Goal: Task Accomplishment & Management: Complete application form

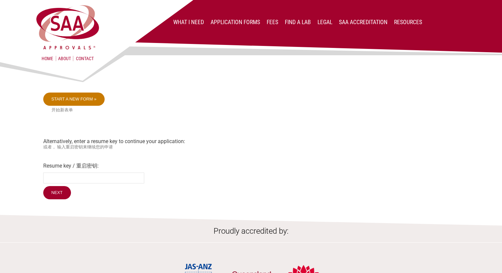
click at [84, 103] on link "Start a new form »" at bounding box center [74, 98] width 62 height 13
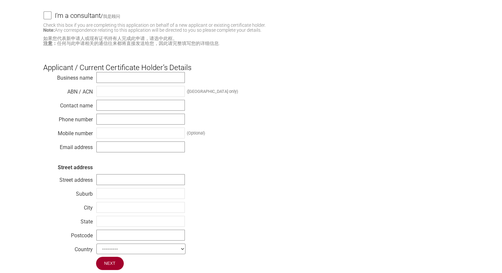
scroll to position [99, 0]
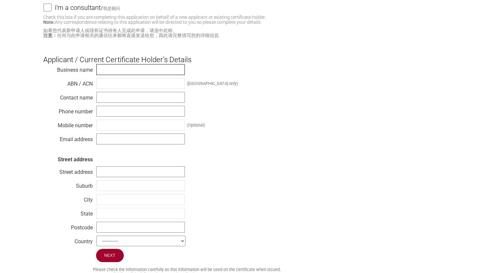
click at [157, 70] on input "text" at bounding box center [140, 69] width 88 height 11
type input "Evolt Pty Ltd"
click at [143, 87] on input "text" at bounding box center [140, 83] width 88 height 11
type input "83112123529"
click at [139, 101] on input "text" at bounding box center [140, 97] width 88 height 11
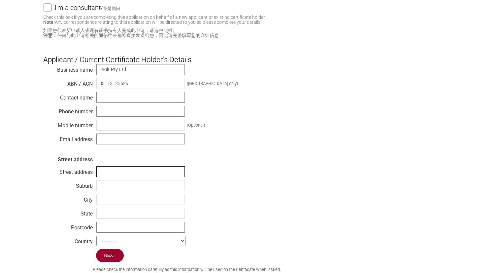
click at [105, 175] on input "text" at bounding box center [140, 171] width 88 height 11
type input "Suite 2.01, 166 Epping Road"
type input "compliance@evolt.com.au"
type input "Lane Cove"
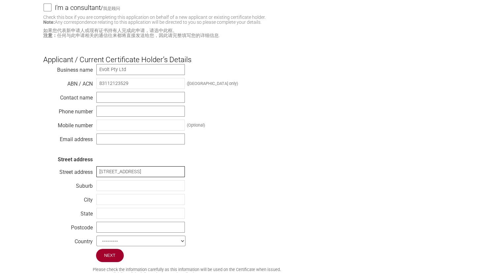
type input "New South Wales"
type input "2066"
select select "[GEOGRAPHIC_DATA]"
click at [133, 100] on input "text" at bounding box center [140, 97] width 88 height 11
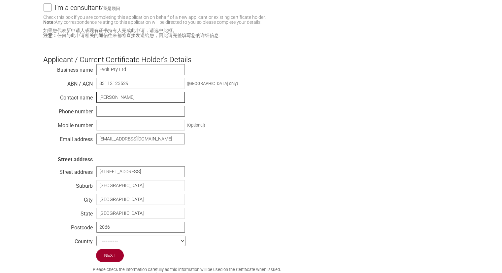
type input "Marta-Jean Faulkner"
click at [126, 113] on input "text" at bounding box center [140, 111] width 88 height 11
type input "0424941348"
click at [151, 130] on input "text" at bounding box center [140, 124] width 88 height 11
drag, startPoint x: 131, startPoint y: 112, endPoint x: 91, endPoint y: 106, distance: 40.4
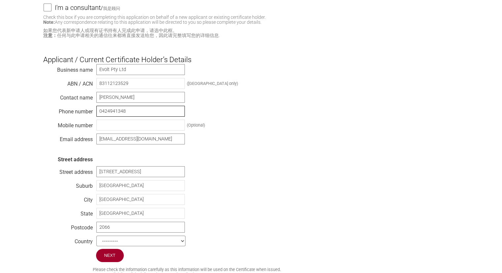
click at [91, 106] on div "Business name Evolt Pty Ltd ABN / ACN 83112123529 (Australia only) Contact name…" at bounding box center [251, 156] width 416 height 185
click at [112, 125] on input "text" at bounding box center [140, 124] width 88 height 11
paste input "0424941348"
type input "0424941348"
click at [115, 112] on input "0424941348" at bounding box center [140, 111] width 88 height 11
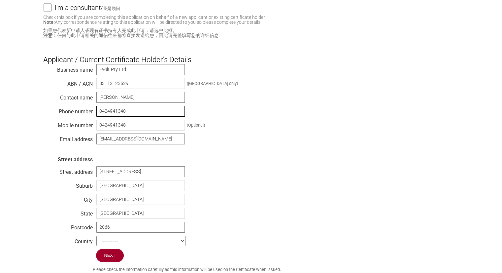
click at [115, 112] on input "0424941348" at bounding box center [140, 111] width 88 height 11
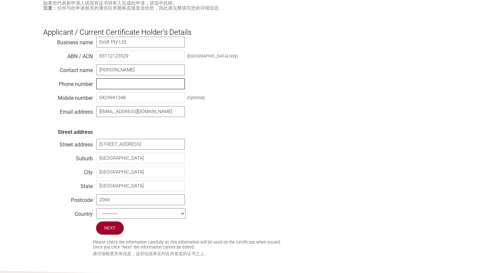
scroll to position [165, 0]
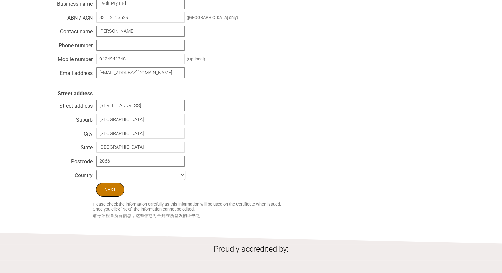
click at [111, 191] on input "Next" at bounding box center [110, 189] width 28 height 14
click at [135, 47] on input "text" at bounding box center [140, 45] width 88 height 11
paste input "0424941348"
type input "0424941348"
click at [116, 60] on input "0424941348" at bounding box center [140, 58] width 88 height 11
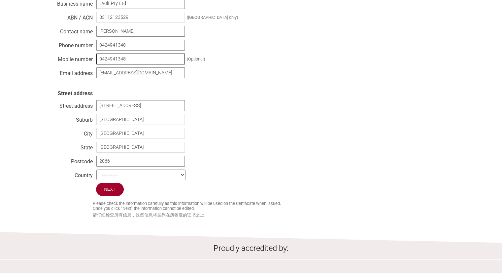
click at [116, 60] on input "0424941348" at bounding box center [140, 58] width 88 height 11
type input "042494348"
drag, startPoint x: 133, startPoint y: 61, endPoint x: 95, endPoint y: 60, distance: 38.3
click at [98, 60] on input "042494348" at bounding box center [140, 58] width 88 height 11
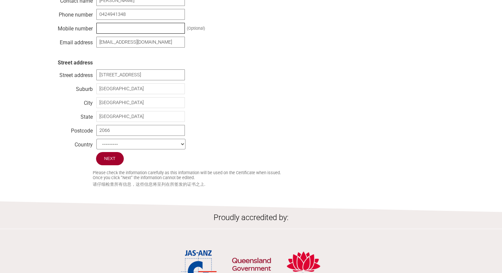
scroll to position [231, 0]
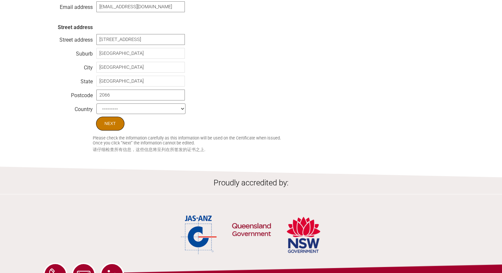
click at [106, 128] on input "Next" at bounding box center [110, 123] width 28 height 14
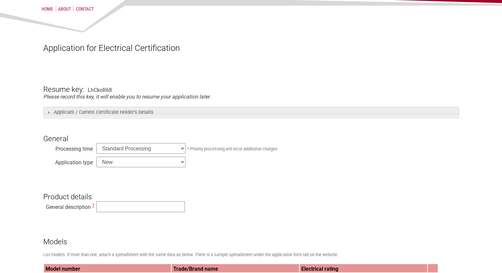
scroll to position [99, 0]
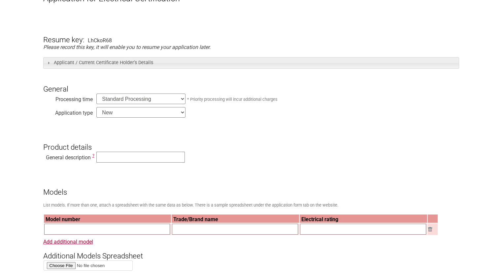
click at [182, 101] on select "Standard Processing Priority Processing (24 hours)" at bounding box center [140, 98] width 89 height 11
click at [181, 114] on select "New Modification Renewal Co-licence" at bounding box center [140, 112] width 89 height 11
select select "Co-licence"
click at [96, 108] on select "New Modification Renewal Co-licence" at bounding box center [140, 112] width 89 height 11
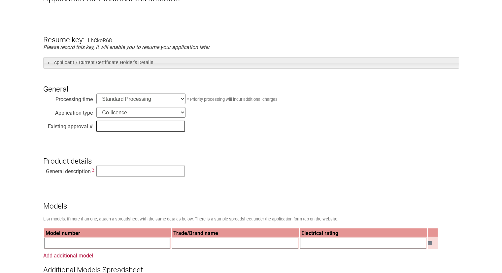
click at [112, 127] on input "text" at bounding box center [140, 125] width 88 height 11
type input "SAA-172412-EA"
click at [115, 173] on input "text" at bounding box center [140, 170] width 88 height 11
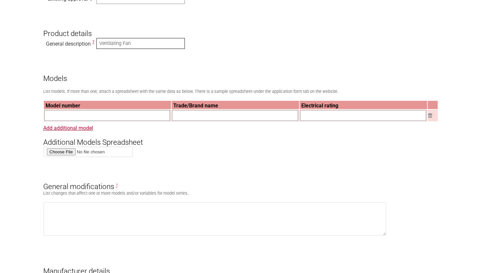
scroll to position [264, 0]
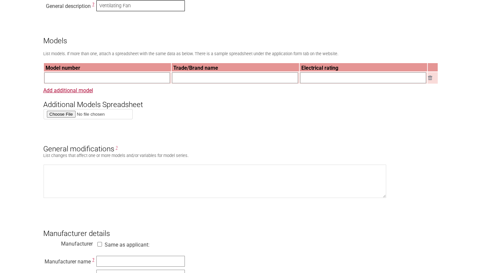
type input "Ventilating Fan"
click at [67, 116] on input "file" at bounding box center [88, 114] width 89 height 10
type input "C:\fakepath\Model list Rev00.xlsx"
click at [79, 80] on input "text" at bounding box center [107, 77] width 126 height 11
click at [83, 82] on input "text" at bounding box center [107, 77] width 126 height 11
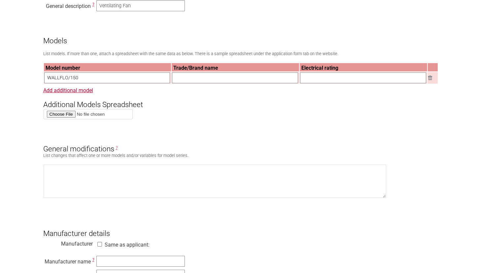
type input "WALLFLO/150"
click at [192, 82] on input "text" at bounding box center [235, 77] width 126 height 11
type input "atomair"
click at [310, 80] on input "text" at bounding box center [363, 77] width 126 height 11
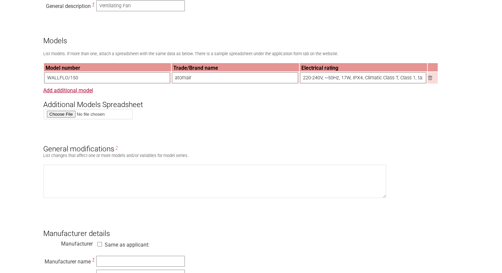
click at [421, 78] on input "220-240V, ~50Hz, 17W, IPX4, Climatic Class T, Class 1, ta: 40" at bounding box center [363, 77] width 126 height 11
drag, startPoint x: 325, startPoint y: 82, endPoint x: 326, endPoint y: 86, distance: 4.2
click at [325, 82] on input "220-240V, ~50Hz, 17W, IPX4, Climatic Class T, Class 1, ta:40°c 40" at bounding box center [363, 77] width 126 height 11
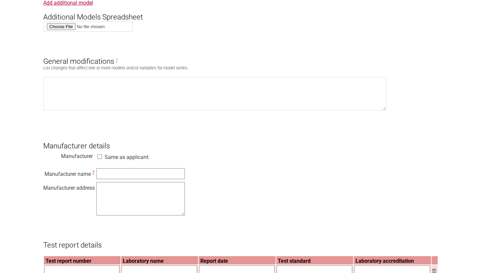
scroll to position [363, 0]
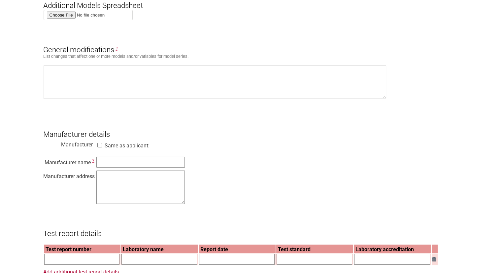
type input "220-240V, ~50Hz, 17W, IPX4, Climatic Class T, Class 1, ta:40°c 40"
drag, startPoint x: 116, startPoint y: 166, endPoint x: 120, endPoint y: 165, distance: 3.6
click at [117, 166] on input "text" at bounding box center [140, 161] width 88 height 11
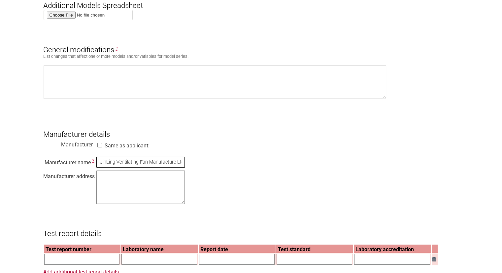
type input "Jiangmen JinLing Ventilating Fan Manufacture Ltd."
drag, startPoint x: 109, startPoint y: 189, endPoint x: 114, endPoint y: 193, distance: 6.7
click at [109, 190] on textarea at bounding box center [140, 186] width 88 height 33
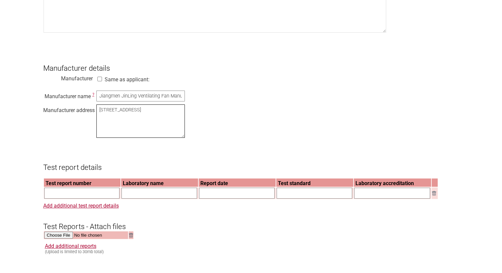
scroll to position [561, 0]
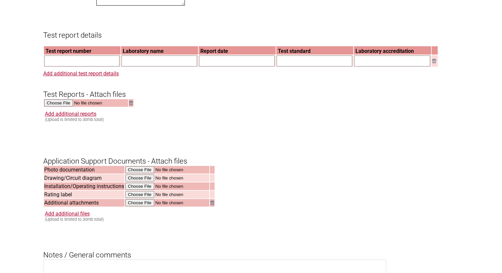
type textarea "No.1 Jinling Road, Binjiang Avenue, Jiangman, Guangdong 52900 P.R.China"
click at [58, 65] on input "text" at bounding box center [82, 60] width 76 height 11
type input "085-170469508-00"
click at [155, 66] on input "text" at bounding box center [159, 60] width 76 height 11
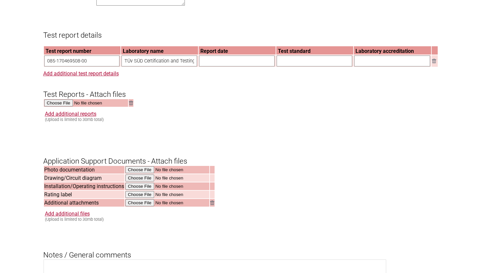
click at [131, 66] on input "TÜv SÜD Certification and Testing (China) Co., Ltd. Guangzhou Branch" at bounding box center [159, 60] width 76 height 11
click at [186, 66] on input "TÜV SÜD Certification and Testing (China) Co., Ltd. Guangzhou Branch" at bounding box center [159, 60] width 76 height 11
type input "TÜV SÜD Certification and Testing (China) Co., Ltd. Guangzhou Branch"
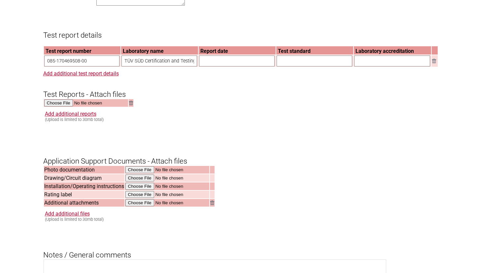
click at [213, 66] on input "text" at bounding box center [237, 60] width 76 height 11
type input "20/10/2024"
click at [289, 66] on input "text" at bounding box center [315, 60] width 76 height 11
type input "IEC 60335-20-80"
click at [364, 65] on input "text" at bounding box center [392, 60] width 76 height 11
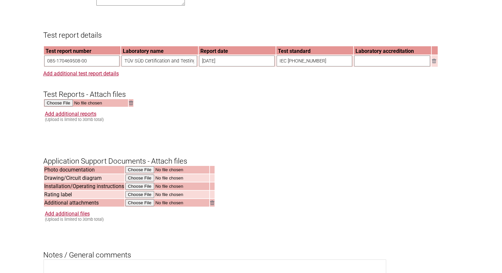
click at [323, 64] on input "IEC 60335-20-80" at bounding box center [315, 60] width 76 height 11
drag, startPoint x: 323, startPoint y: 68, endPoint x: 258, endPoint y: 69, distance: 65.0
click at [258, 67] on tr "085-170469508-00 TÜV SÜD Certification and Testing (China) Co., Ltd. Guangzhou …" at bounding box center [241, 61] width 394 height 12
click at [291, 66] on input "text" at bounding box center [315, 60] width 76 height 11
click at [362, 66] on input "text" at bounding box center [392, 60] width 76 height 11
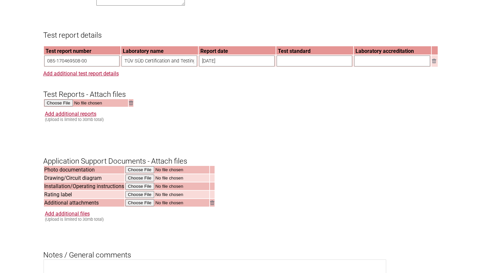
click at [301, 66] on input "text" at bounding box center [315, 60] width 76 height 11
drag, startPoint x: 286, startPoint y: 64, endPoint x: 286, endPoint y: 67, distance: 3.6
click at [286, 64] on input "text" at bounding box center [315, 60] width 76 height 11
click at [306, 98] on h3 "Test Reports - Attach files" at bounding box center [251, 89] width 416 height 20
drag, startPoint x: 330, startPoint y: 66, endPoint x: 312, endPoint y: 68, distance: 17.9
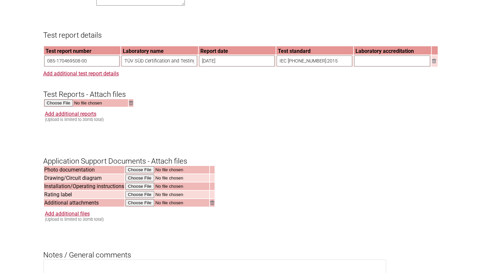
click at [311, 66] on input "IEC 60335-2-80:2015" at bounding box center [315, 60] width 76 height 11
drag, startPoint x: 326, startPoint y: 66, endPoint x: 258, endPoint y: 66, distance: 68.3
click at [258, 66] on tr "085-170469508-00 TÜV SÜD Certification and Testing (China) Co., Ltd. Guangzhou …" at bounding box center [241, 61] width 394 height 12
paste input "5-2-80:2015 in conjunction with IEC 60335-1:2010, COR1:2010, COR2:2011, AMD1:20…"
type input "IEC 60335-2-80:2015 in conjunction with IEC 60335-1:2010, COR1:2010, COR2:2011,…"
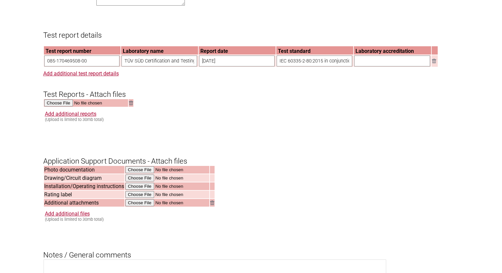
click at [375, 66] on input "text" at bounding box center [392, 60] width 76 height 11
type input "IEC, IECEE"
click at [61, 107] on input "file" at bounding box center [86, 103] width 84 height 8
type input "C:\fakepath\085-170469508-000 TRF_CB new.pdf"
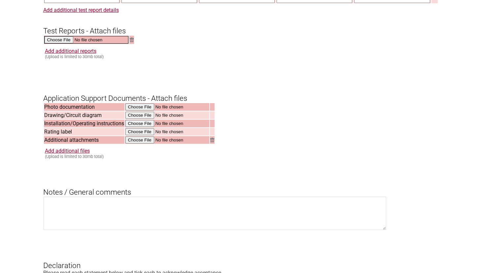
scroll to position [627, 0]
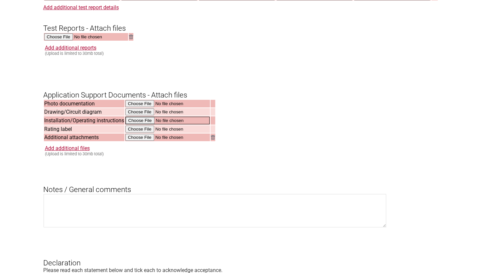
click at [145, 124] on input "file" at bounding box center [167, 120] width 84 height 8
click at [142, 132] on input "file" at bounding box center [167, 129] width 84 height 8
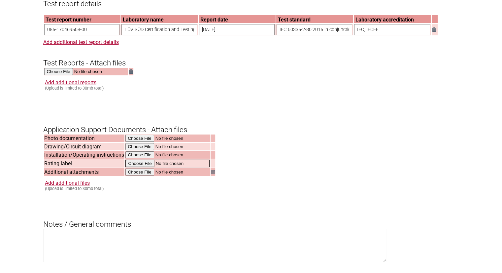
scroll to position [528, 0]
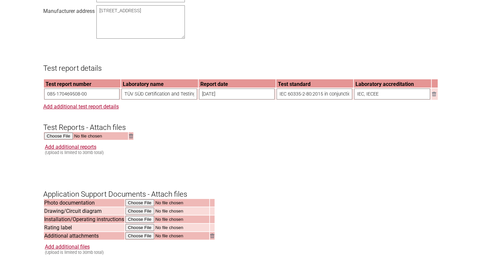
drag, startPoint x: 384, startPoint y: 99, endPoint x: 346, endPoint y: 100, distance: 38.3
click at [346, 100] on tr "085-170469508-00 TÜV SÜD Certification and Testing (China) Co., Ltd. Guangzhou …" at bounding box center [241, 94] width 394 height 12
type input "ilacMRA"
click at [326, 97] on input "IEC 60335-2-80:2015 in conjunction with IEC 60335-1:2010, COR1:2010, COR2:2011,…" at bounding box center [315, 93] width 76 height 11
click at [293, 99] on input "text" at bounding box center [315, 93] width 76 height 11
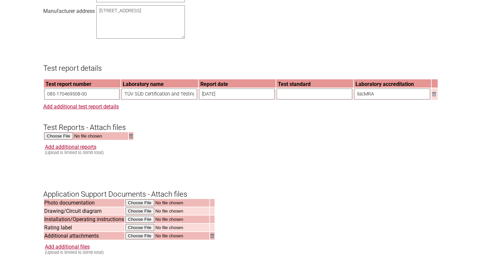
paste input "AS/NZS 60335.2.80:2016 Inc A1:2020 A2:2022 A3:2023 with AS/NZS 60335.1:2020 Inc…"
type input "AS/NZS 60335.2.80:2016 Inc A1:2020 A2:2022 A3:2023 with AS/NZS 60335.1:2020 Inc…"
click at [391, 98] on input "ilacMRA" at bounding box center [392, 93] width 76 height 11
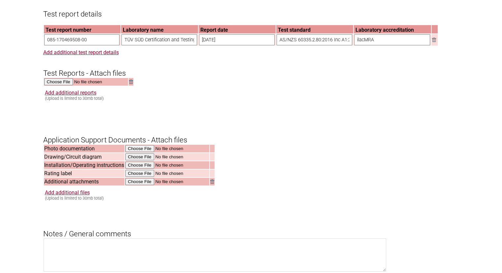
scroll to position [594, 0]
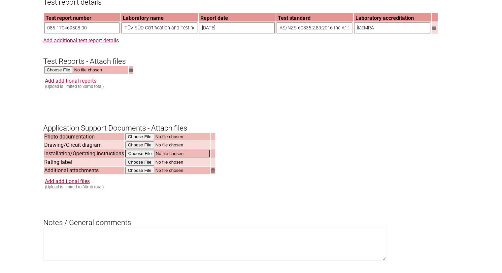
click at [135, 157] on input "file" at bounding box center [167, 153] width 84 height 8
type input "C:\fakepath\WALLFLO_Instructions_SPECS_DO_NOT_PRINT.pdf"
click at [146, 165] on input "file" at bounding box center [167, 162] width 84 height 8
type input "C:\fakepath\WALLFLO_Product Label.pdf"
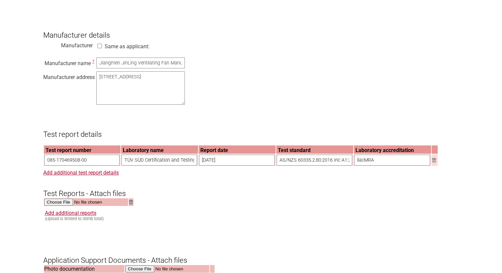
scroll to position [561, 0]
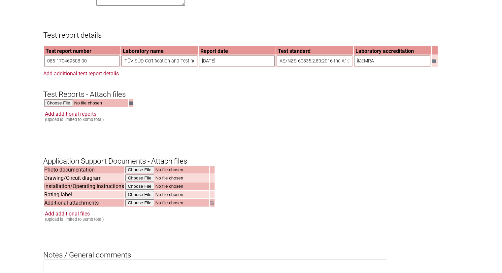
click at [374, 64] on input "ilacMRA" at bounding box center [392, 60] width 76 height 11
click at [380, 65] on input "ilacMRA" at bounding box center [392, 60] width 76 height 11
drag, startPoint x: 380, startPoint y: 65, endPoint x: 363, endPoint y: 66, distance: 17.2
click at [363, 66] on input "ilacMRA" at bounding box center [392, 60] width 76 height 11
drag, startPoint x: 144, startPoint y: 66, endPoint x: 123, endPoint y: 66, distance: 21.1
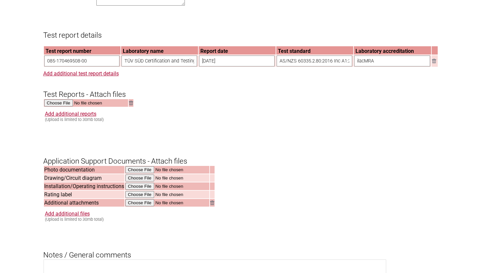
click at [123, 66] on input "TÜV SÜD Certification and Testing (China) Co., Ltd. Guangzhou Branch" at bounding box center [159, 60] width 76 height 11
drag, startPoint x: 385, startPoint y: 67, endPoint x: 351, endPoint y: 68, distance: 34.3
click at [354, 66] on input "ilacMRA" at bounding box center [392, 60] width 76 height 11
paste input "TÜV SÜD"
type input "TÜV SÜD , IEC, IECEE"
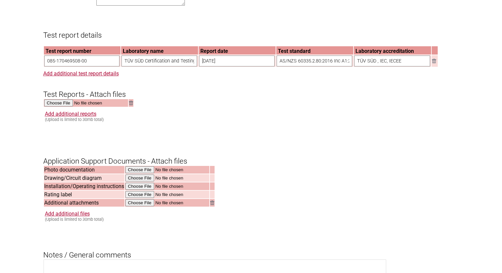
click at [317, 66] on input "AS/NZS 60335.2.80:2016 Inc A1:2020 A2:2022 A3:2023 with AS/NZS 60335.1:2020 Inc…" at bounding box center [315, 60] width 76 height 11
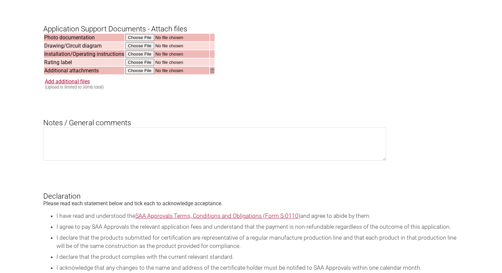
scroll to position [0, 0]
click at [55, 84] on link "Add additional files" at bounding box center [67, 81] width 45 height 6
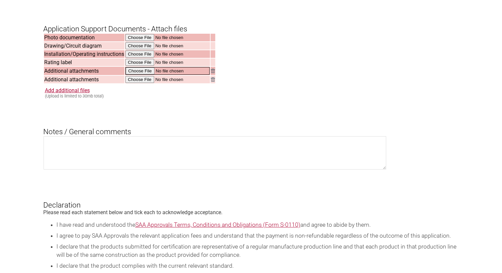
click at [149, 75] on input "file" at bounding box center [167, 71] width 84 height 8
type input "C:\fakepath\Authority to use TRs for Co-licence 20250918 wallflo v3.pdf"
click at [137, 83] on input "file" at bounding box center [167, 79] width 84 height 8
type input "C:\fakepath\Evolt Pty Ltd Declaration WALLFLO.pdf"
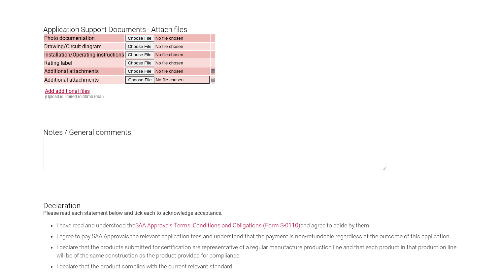
scroll to position [693, 0]
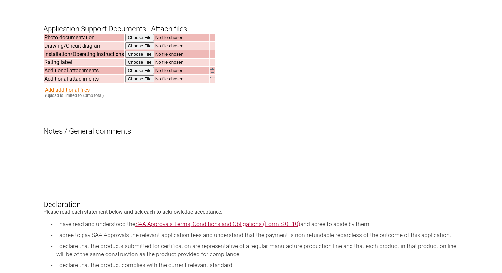
click at [71, 93] on link "Add additional files" at bounding box center [67, 89] width 45 height 6
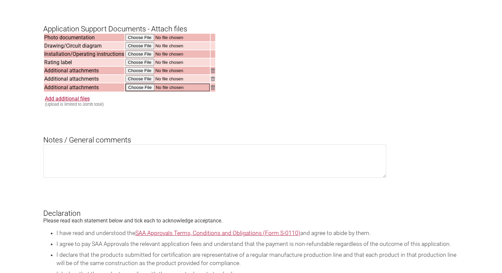
click at [140, 91] on input "file" at bounding box center [167, 87] width 84 height 8
type input "C:\fakepath\SAA Certificate 172412 20250909 - Updated.pdf"
click at [75, 101] on link "Add additional files" at bounding box center [67, 98] width 45 height 6
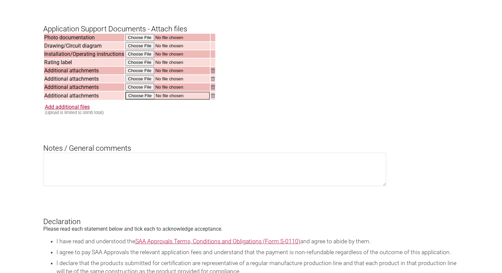
click at [142, 99] on input "file" at bounding box center [167, 96] width 84 height 8
type input "C:\fakepath\SAA certificate Wallflo 172412_addendum.pdf"
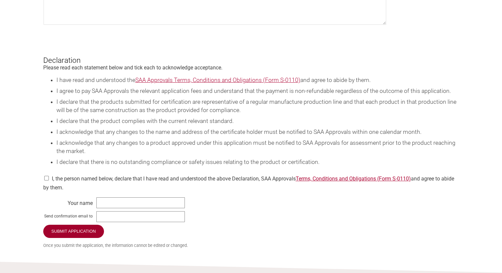
scroll to position [858, 0]
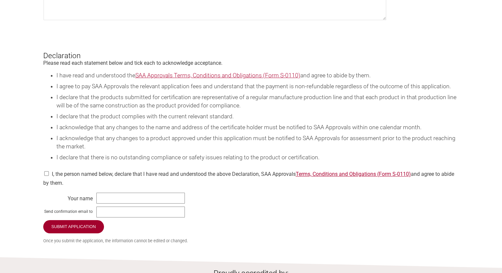
click at [46, 176] on input "checkbox" at bounding box center [46, 173] width 7 height 5
checkbox input "true"
click at [115, 203] on input "text" at bounding box center [140, 197] width 88 height 11
type input "Cara Preston"
click at [99, 217] on input "text" at bounding box center [140, 211] width 88 height 11
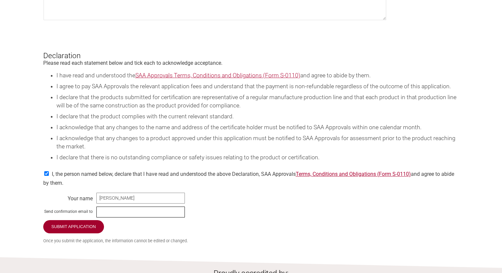
type input "compliance@evolt.com.au"
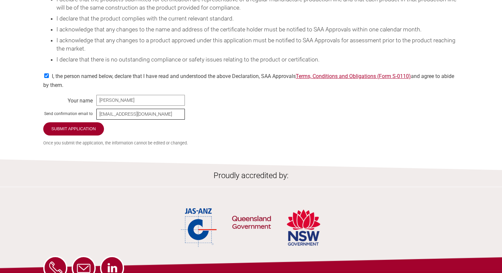
scroll to position [957, 0]
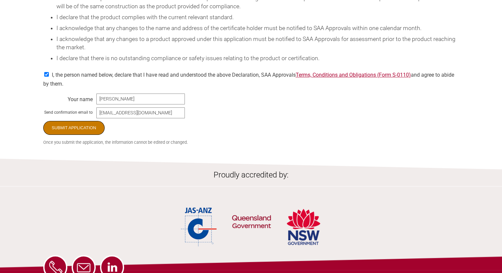
click at [66, 135] on input "Submit Application" at bounding box center [74, 128] width 62 height 14
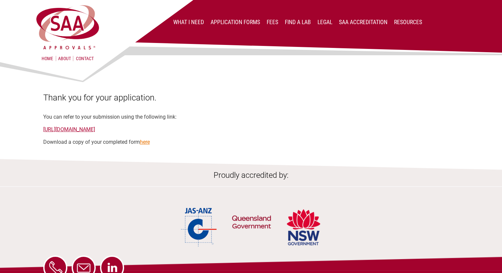
click at [146, 144] on link "here" at bounding box center [145, 142] width 10 height 6
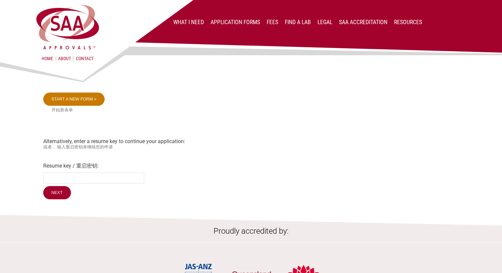
click at [84, 101] on link "Start a new form »" at bounding box center [74, 98] width 62 height 13
